Goal: Navigation & Orientation: Find specific page/section

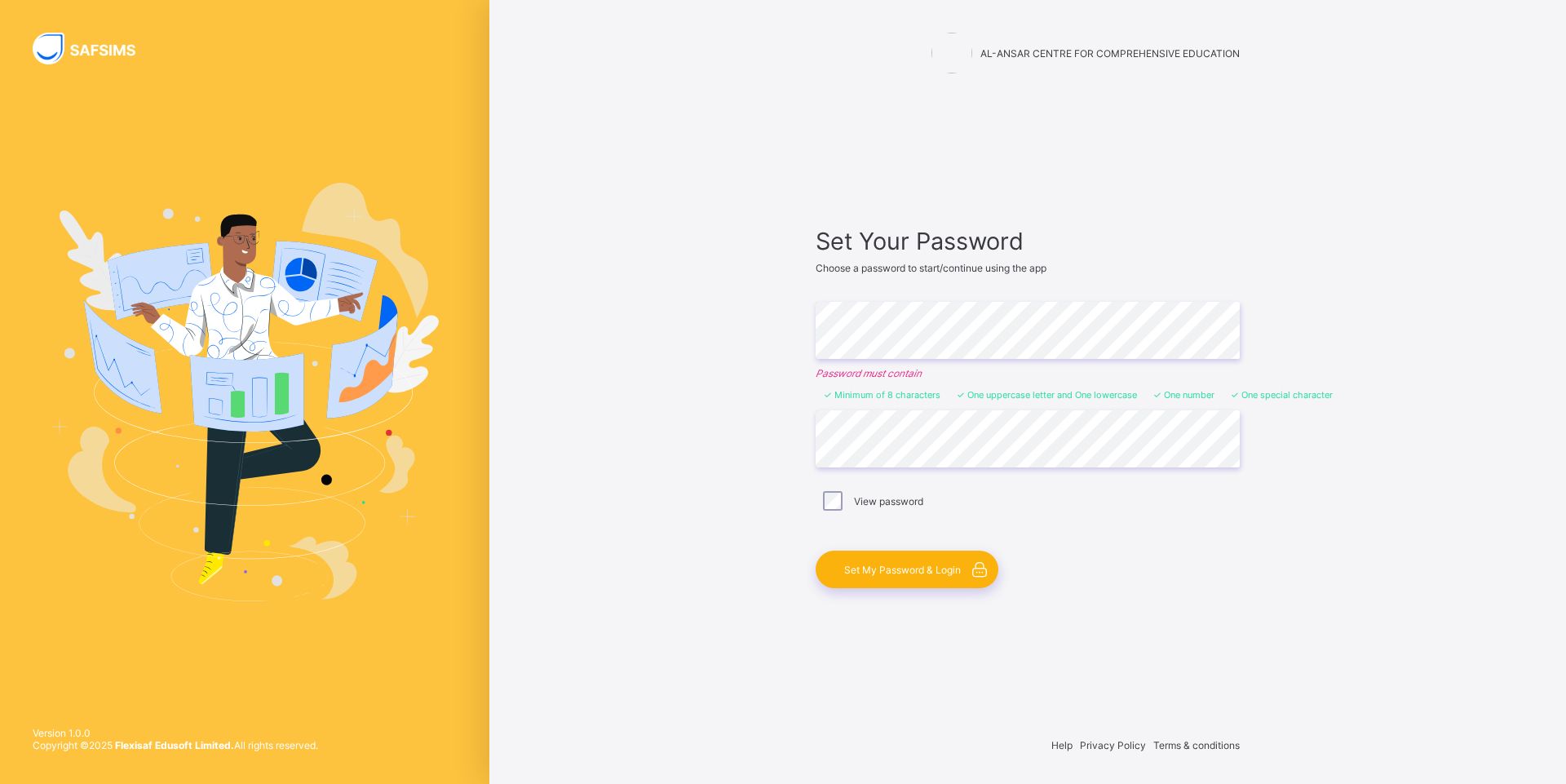
click at [898, 574] on span "Set My Password & Login" at bounding box center [903, 570] width 117 height 12
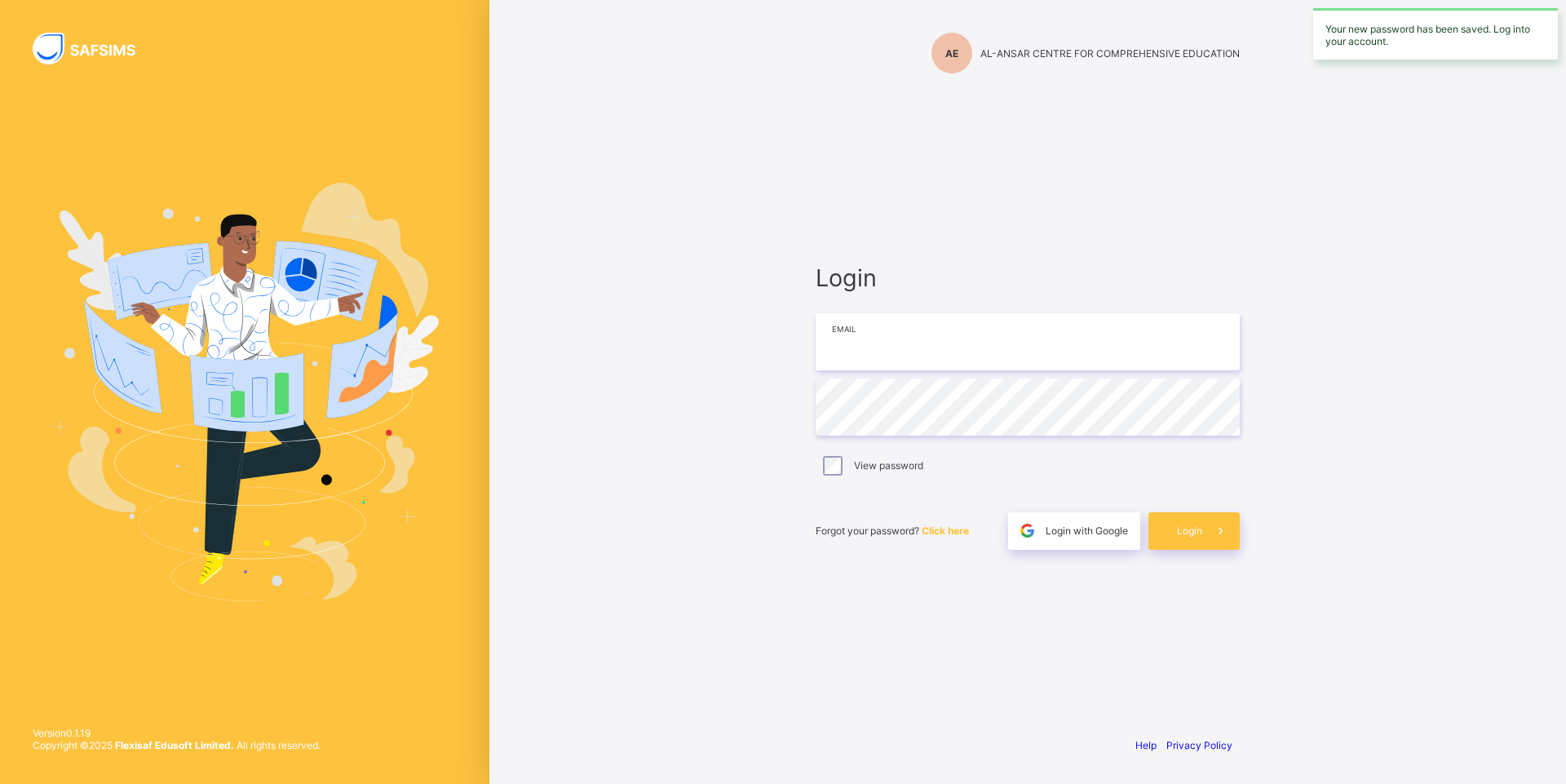
click at [977, 343] on input "email" at bounding box center [1027, 341] width 425 height 57
type input "**********"
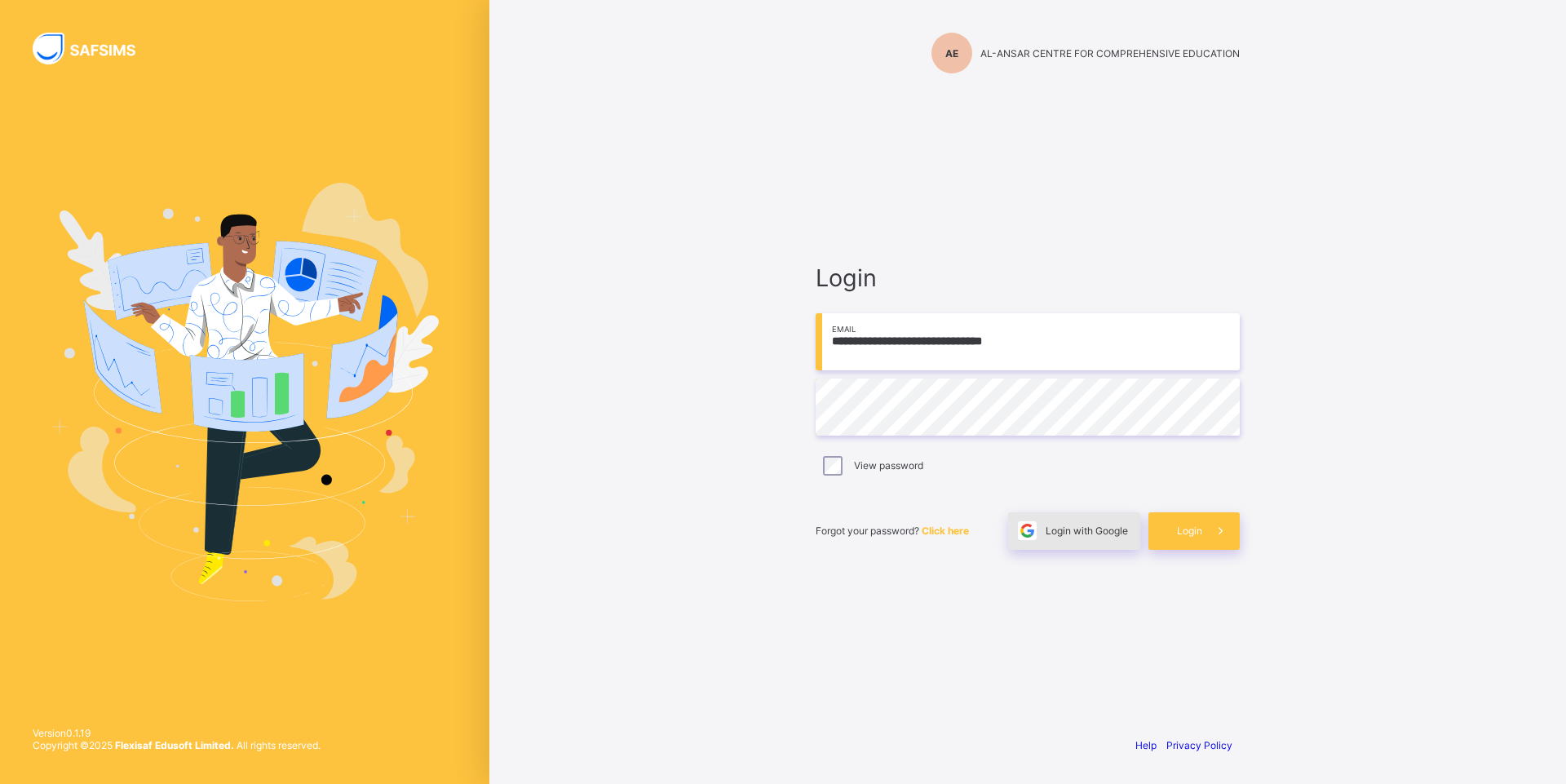
click at [1102, 539] on div "Login with Google" at bounding box center [1074, 531] width 132 height 37
click at [1185, 539] on div "Login" at bounding box center [1194, 531] width 91 height 37
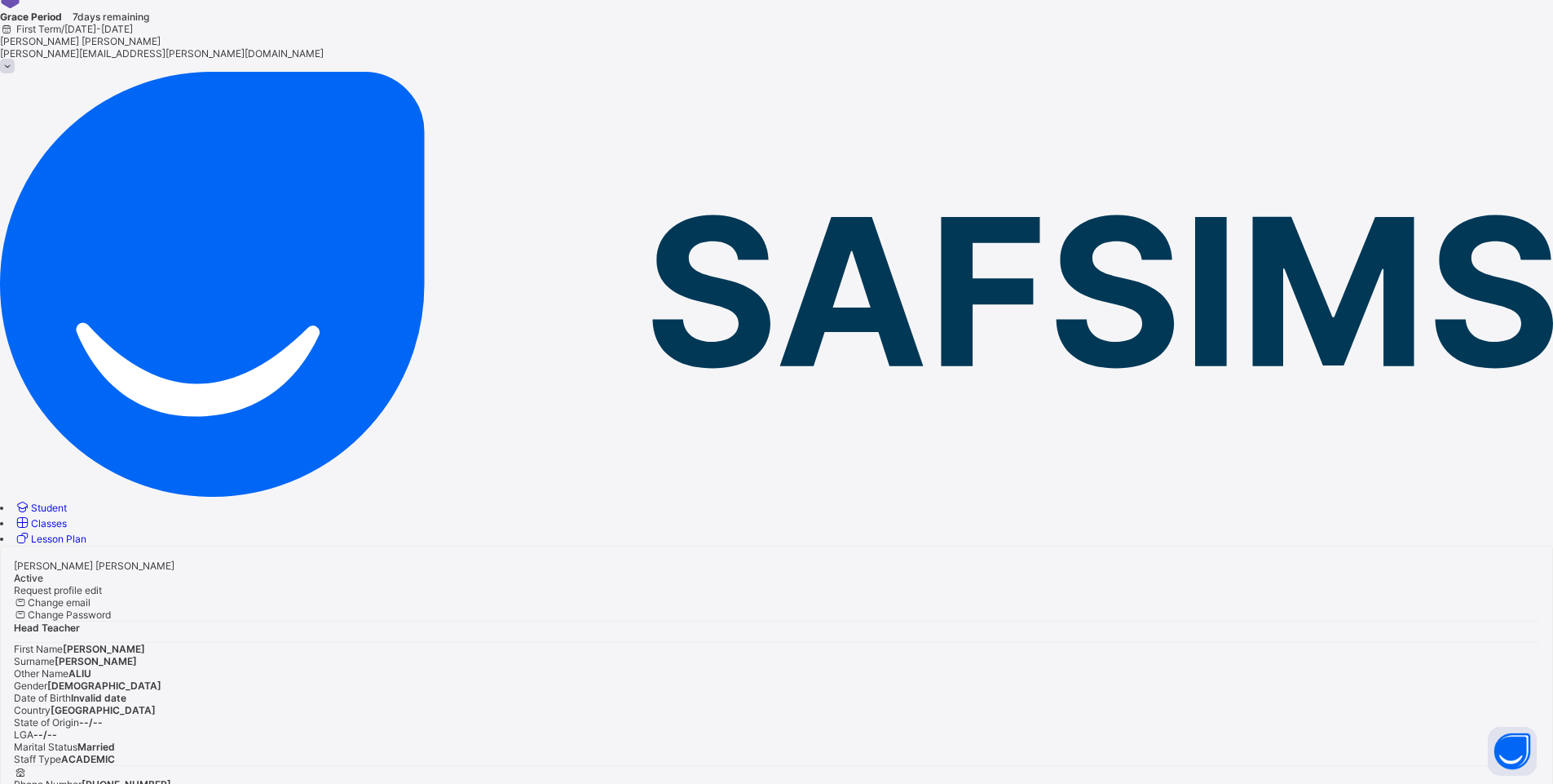
scroll to position [63, 0]
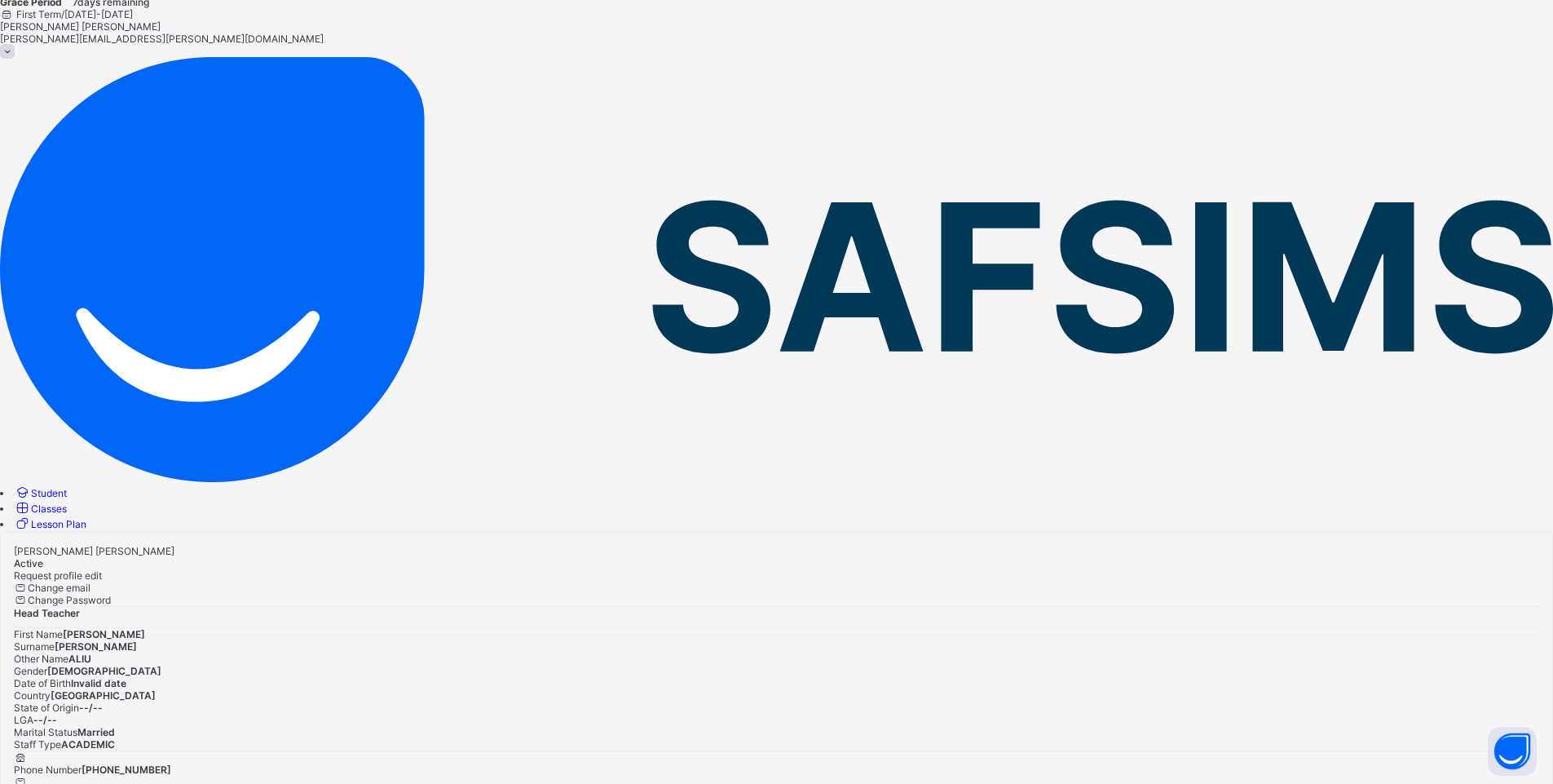
click at [66, 502] on span "Classes" at bounding box center [49, 508] width 36 height 12
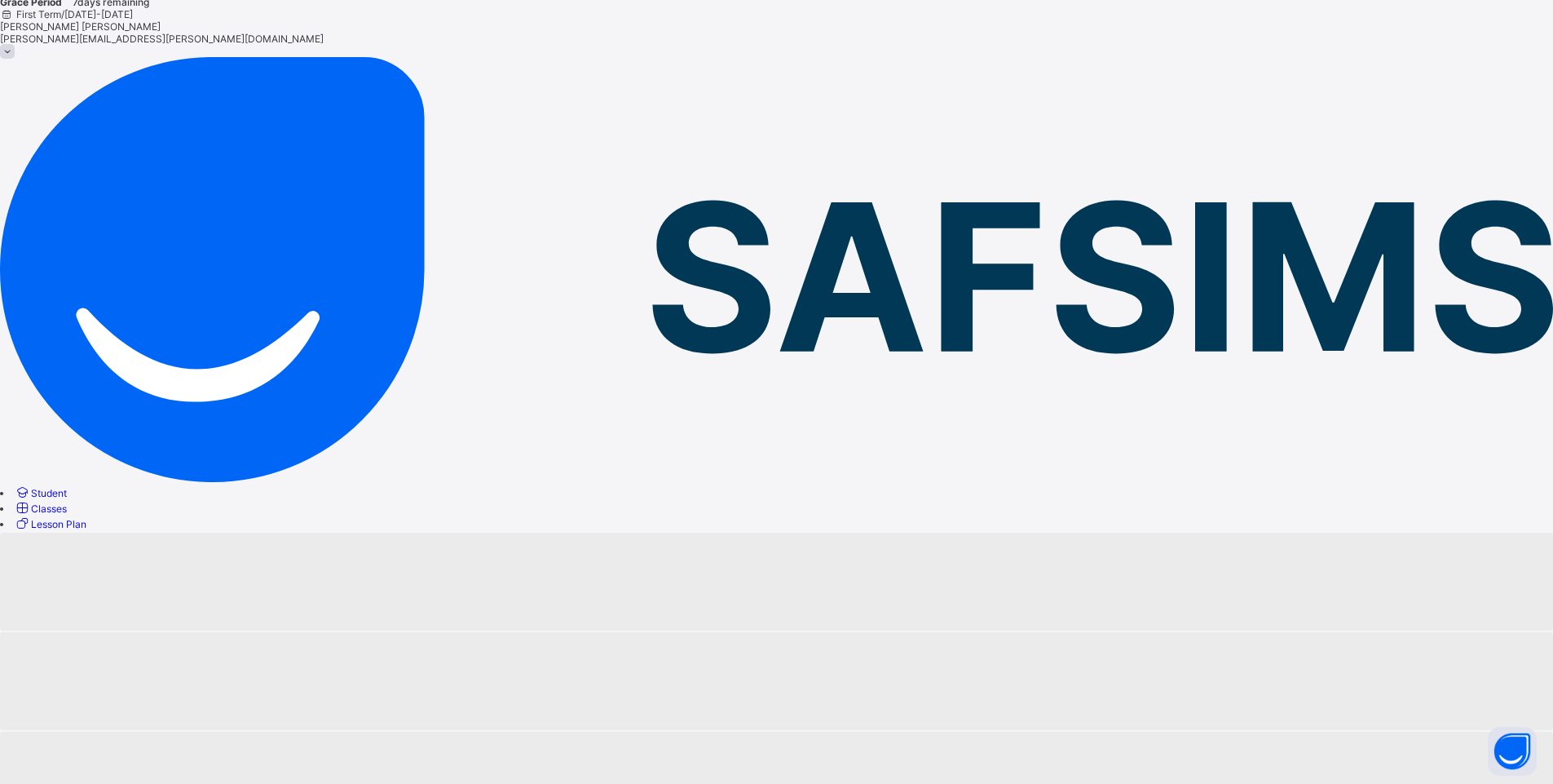
click at [66, 502] on span "Classes" at bounding box center [49, 508] width 36 height 12
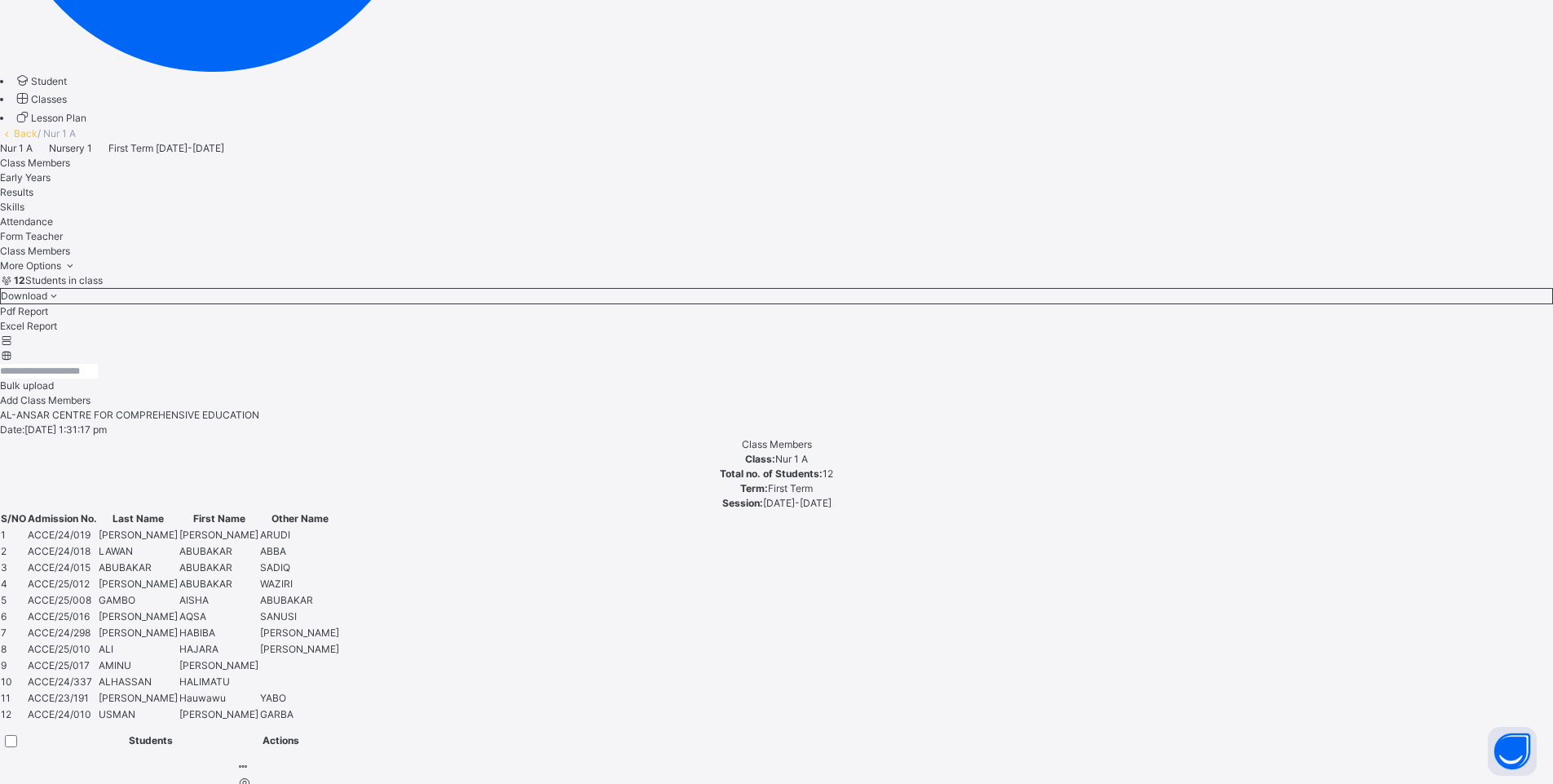
scroll to position [496, 0]
click at [26, 86] on icon at bounding box center [22, 77] width 17 height 15
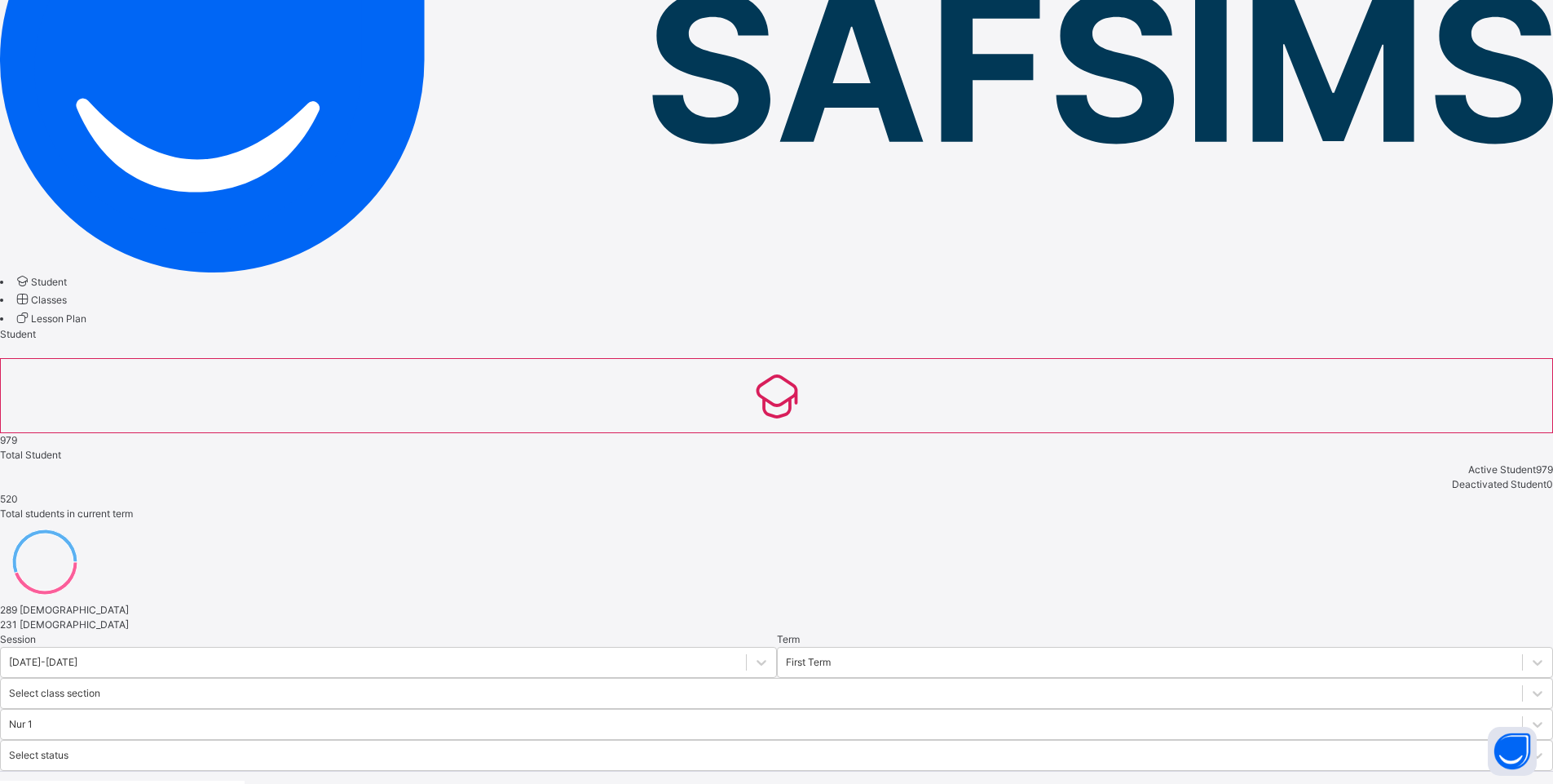
scroll to position [317, 0]
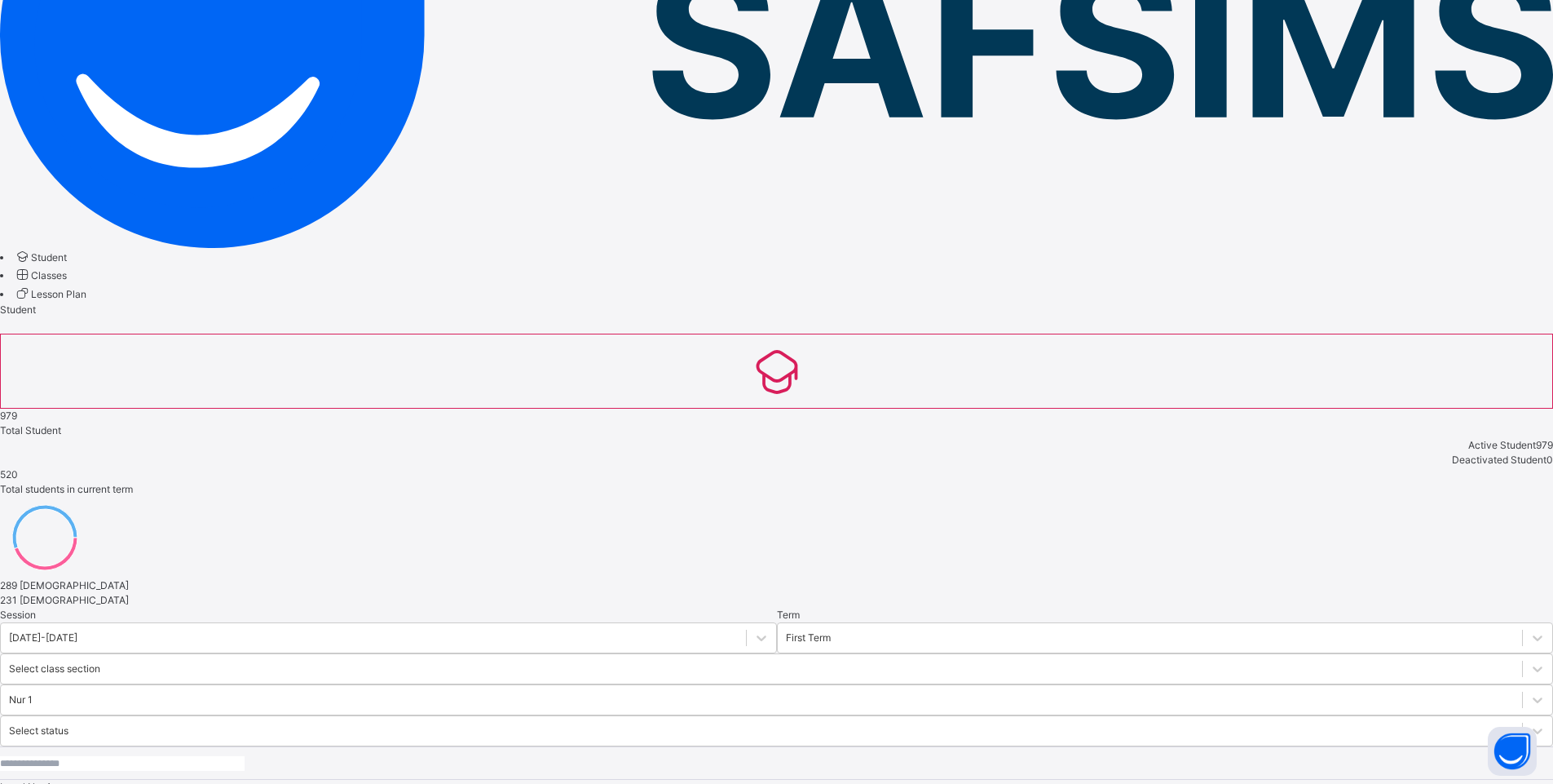
click at [26, 267] on icon at bounding box center [22, 274] width 17 height 15
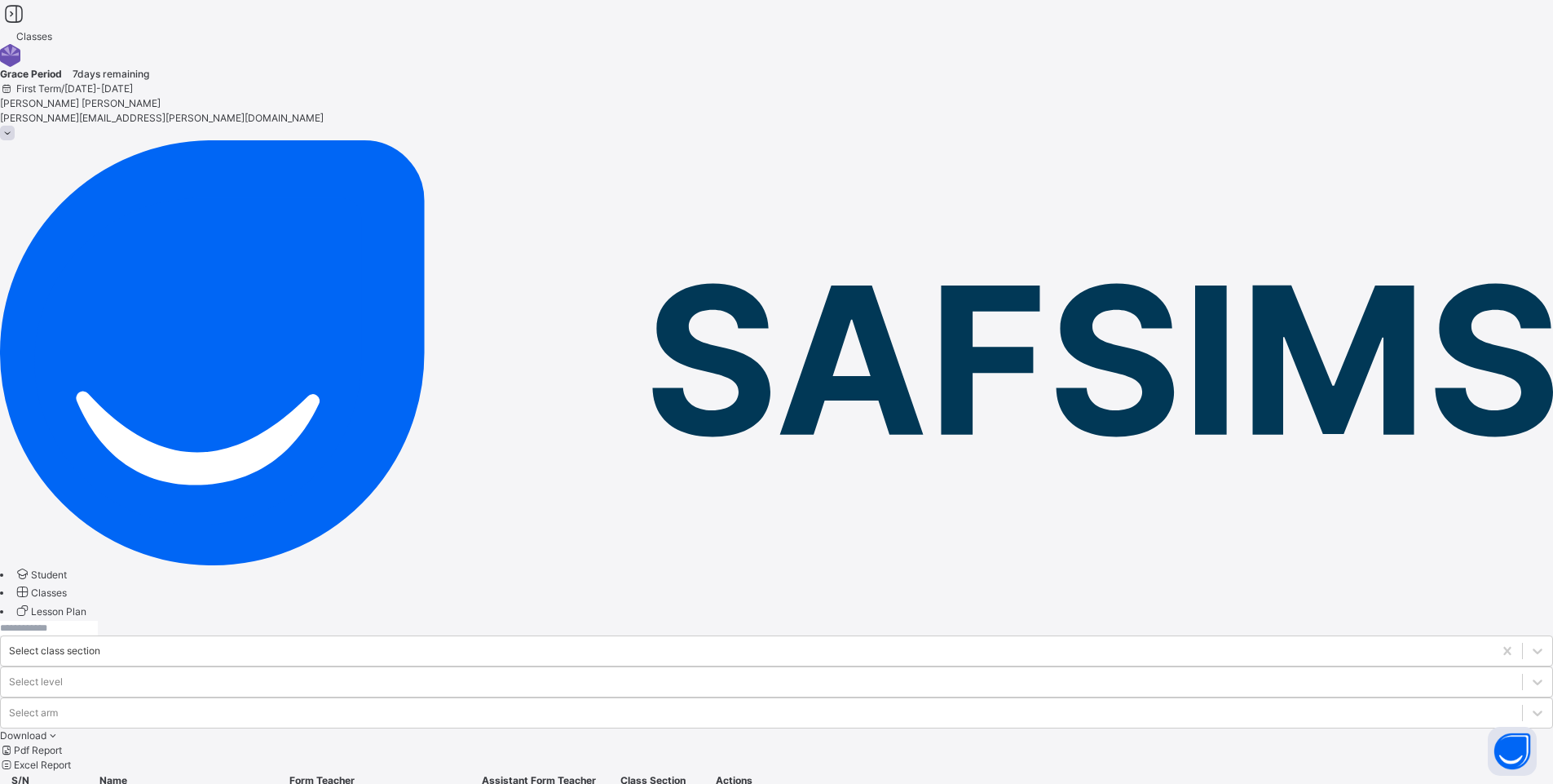
click at [31, 602] on icon at bounding box center [22, 609] width 17 height 15
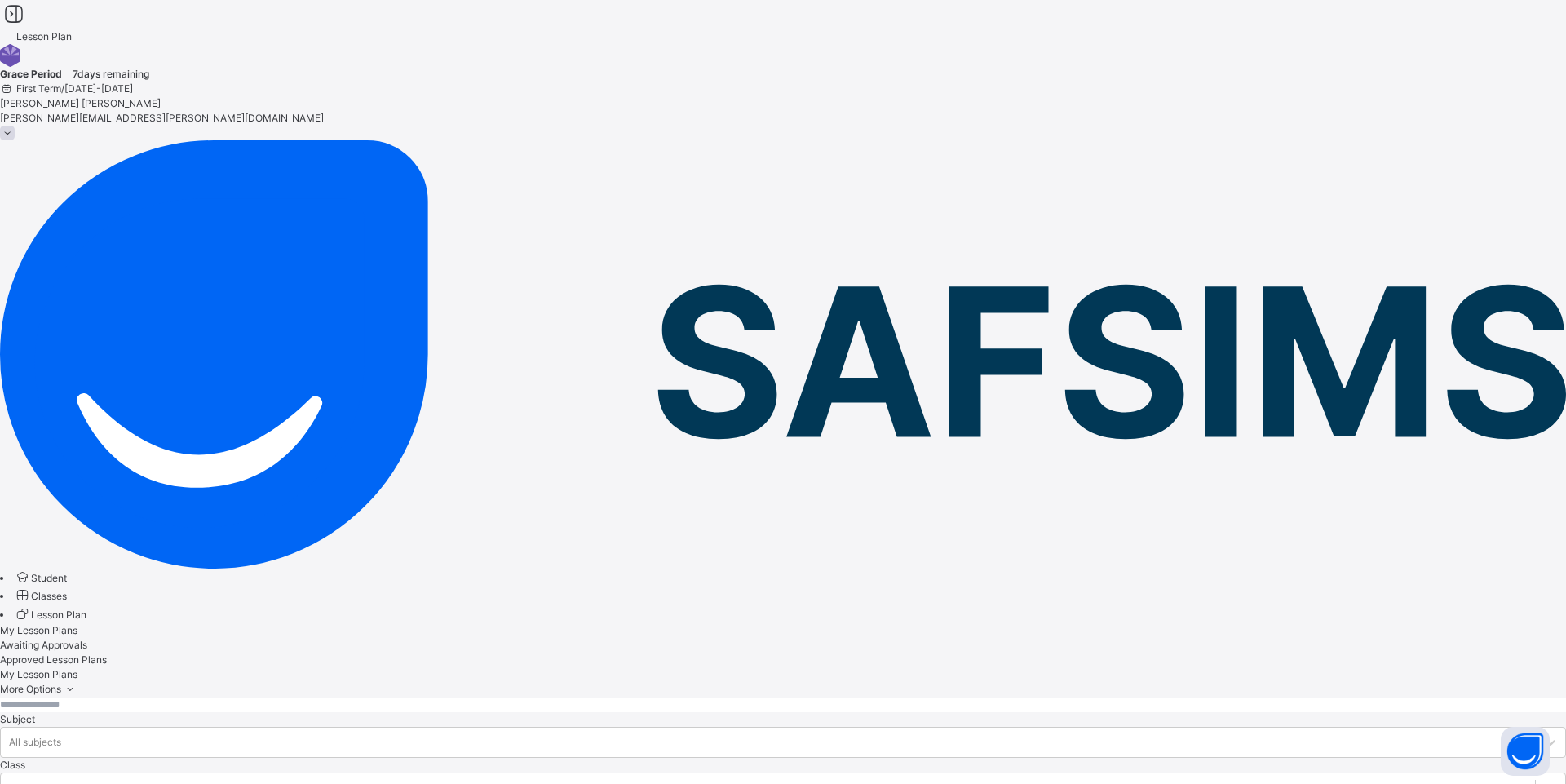
click at [805, 62] on div "Lesson Plan Grace Period 7 days remaining First Term / [DATE]-[DATE] [PERSON_NA…" at bounding box center [783, 70] width 1566 height 140
